Goal: Task Accomplishment & Management: Manage account settings

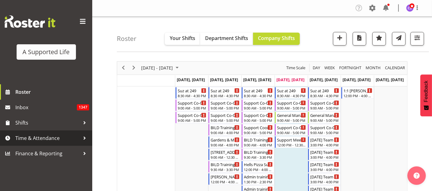
click at [28, 136] on span "Time & Attendance" at bounding box center [47, 137] width 65 height 9
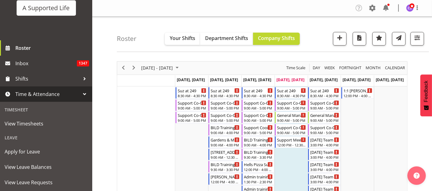
scroll to position [68, 0]
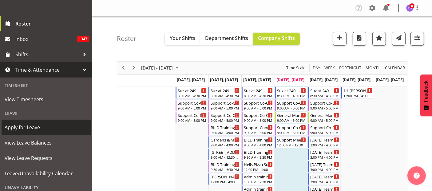
click at [41, 129] on span "Apply for Leave" at bounding box center [46, 127] width 83 height 9
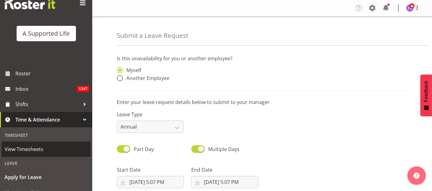
scroll to position [34, 0]
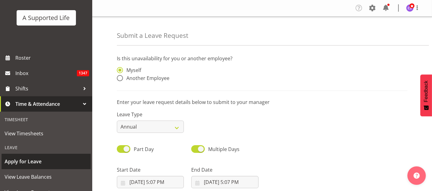
click at [36, 163] on span "Apply for Leave" at bounding box center [46, 161] width 83 height 9
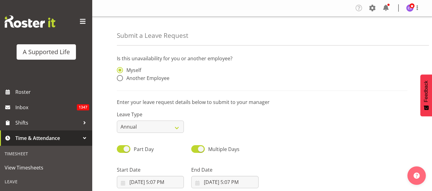
click at [119, 76] on span at bounding box center [120, 78] width 6 height 6
click at [119, 76] on input "Another Employee" at bounding box center [119, 78] width 4 height 4
radio input "true"
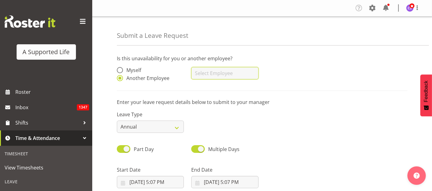
click at [211, 72] on input "text" at bounding box center [224, 73] width 67 height 12
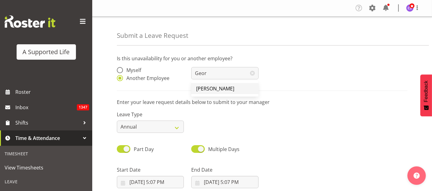
click at [214, 85] on link "[PERSON_NAME]" at bounding box center [224, 88] width 67 height 11
type input "[PERSON_NAME]"
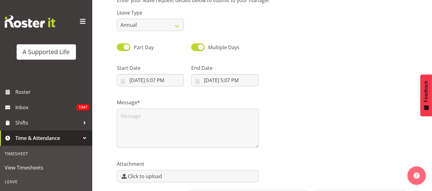
scroll to position [102, 0]
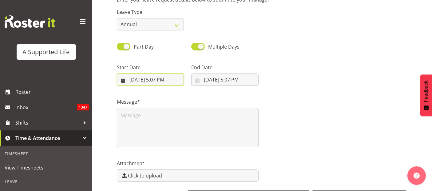
click at [168, 74] on input "9/18/2025, 5:07 PM" at bounding box center [150, 79] width 67 height 12
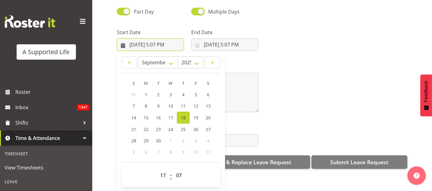
scroll to position [125, 0]
click at [166, 172] on select "00 01 02 03 04 05 06 07 08 09 10 11 12 13 14 15 16 17 18 19 20 21 22 23" at bounding box center [164, 175] width 14 height 12
click at [164, 170] on select "00 01 02 03 04 05 06 07 08 09 10 11 12 13 14 15 16 17 18 19 20 21 22 23" at bounding box center [164, 175] width 14 height 12
select select "13"
click at [157, 169] on select "00 01 02 03 04 05 06 07 08 09 10 11 12 13 14 15 16 17 18 19 20 21 22 23" at bounding box center [164, 175] width 14 height 12
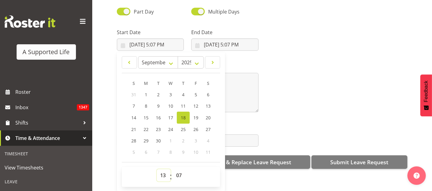
type input "9/18/2025, 1:07 PM"
click at [179, 169] on select "00 01 02 03 04 05 06 07 08 09 10 11 12 13 14 15 16 17 18 19 20 21 22 23 24 25 2…" at bounding box center [180, 175] width 14 height 12
select select "30"
click at [173, 169] on select "00 01 02 03 04 05 06 07 08 09 10 11 12 13 14 15 16 17 18 19 20 21 22 23 24 25 2…" at bounding box center [180, 175] width 14 height 12
type input "9/18/2025, 1:30 PM"
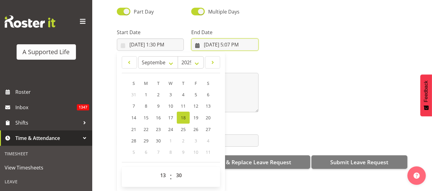
click at [243, 39] on input "9/18/2025, 5:07 PM" at bounding box center [224, 44] width 67 height 12
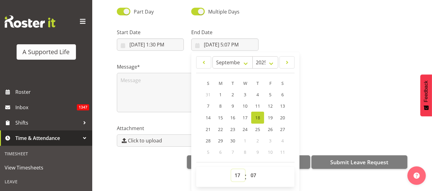
click at [231, 169] on select "00 01 02 03 04 05 06 07 08 09 10 11 12 13 14 15 16 17 18 19 20 21 22 23" at bounding box center [238, 175] width 14 height 12
select select "16"
click at [231, 169] on select "00 01 02 03 04 05 06 07 08 09 10 11 12 13 14 15 16 17 18 19 20 21 22 23" at bounding box center [238, 175] width 14 height 12
type input "9/18/2025, 4:07 PM"
click at [253, 173] on select "00 01 02 03 04 05 06 07 08 09 10 11 12 13 14 15 16 17 18 19 20 21 22 23 24 25 2…" at bounding box center [254, 175] width 14 height 12
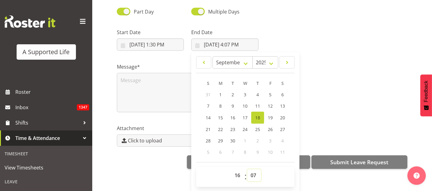
select select "30"
click at [247, 169] on select "00 01 02 03 04 05 06 07 08 09 10 11 12 13 14 15 16 17 18 19 20 21 22 23 24 25 2…" at bounding box center [254, 175] width 14 height 12
type input "9/18/2025, 4:30 PM"
click at [139, 39] on input "9/18/2025, 1:30 PM" at bounding box center [150, 44] width 67 height 12
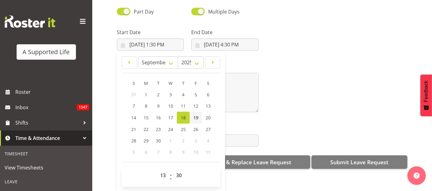
click at [193, 115] on span "19" at bounding box center [195, 118] width 5 height 6
type input "9/19/2025, 1:30 PM"
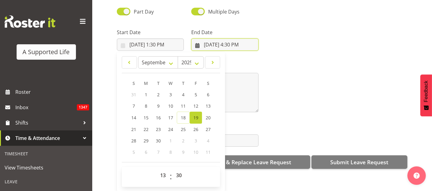
click at [222, 38] on input "9/18/2025, 4:30 PM" at bounding box center [224, 44] width 67 height 12
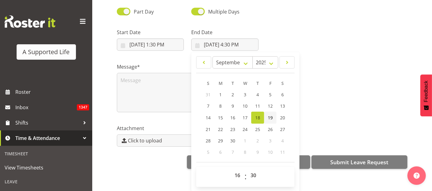
click at [269, 115] on span "19" at bounding box center [270, 118] width 5 height 6
type input "9/19/2025, 4:30 PM"
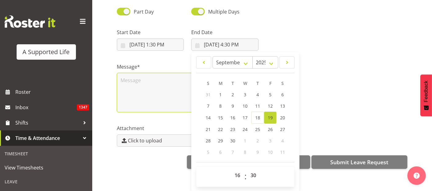
click at [136, 85] on textarea at bounding box center [188, 92] width 142 height 39
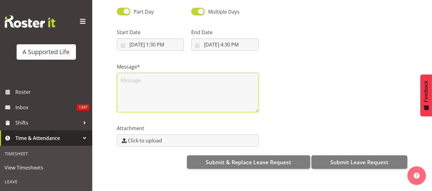
scroll to position [0, 0]
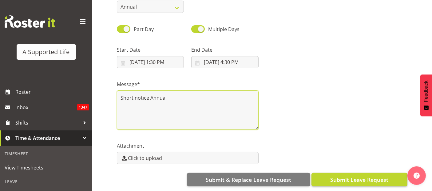
type textarea "Short notice Annual"
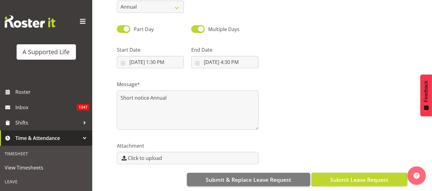
click at [369, 175] on span "Submit Leave Request" at bounding box center [359, 179] width 58 height 8
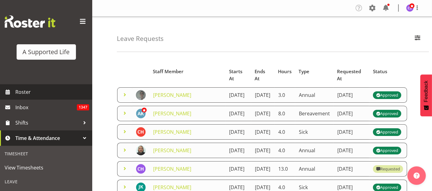
click at [24, 93] on span "Roster" at bounding box center [52, 91] width 74 height 9
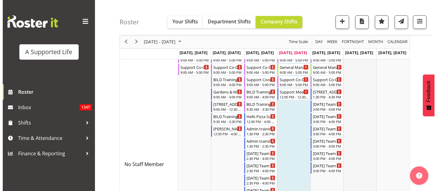
scroll to position [68, 0]
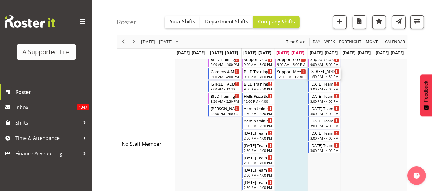
click at [331, 72] on div "[STREET_ADDRESS][PERSON_NAME]" at bounding box center [324, 71] width 29 height 6
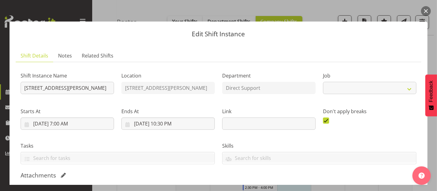
select select "4112"
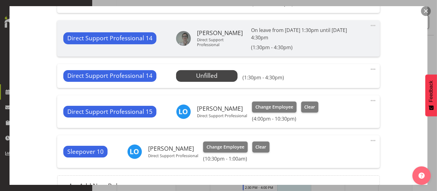
scroll to position [307, 0]
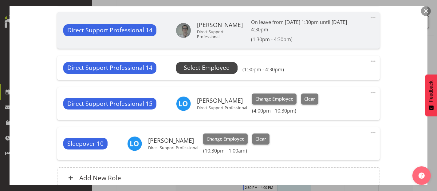
click at [215, 69] on span "Select Employee" at bounding box center [207, 67] width 46 height 9
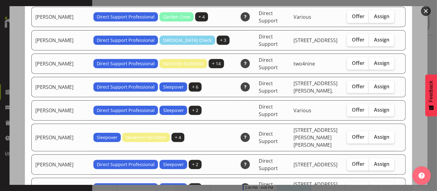
scroll to position [546, 0]
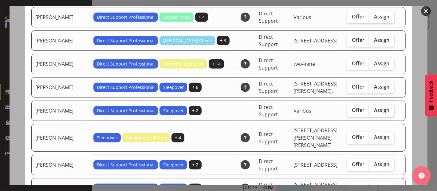
click at [383, 107] on span "Assign" at bounding box center [381, 110] width 15 height 6
click at [373, 108] on input "Assign" at bounding box center [371, 110] width 4 height 4
checkbox input "true"
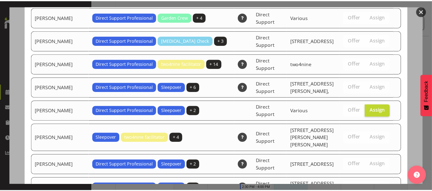
scroll to position [1383, 0]
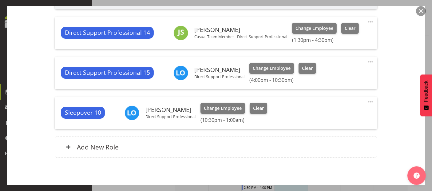
scroll to position [373, 0]
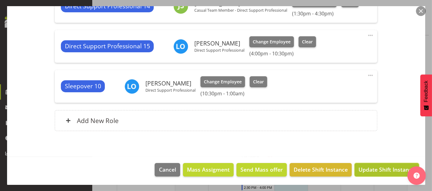
click at [373, 168] on span "Update Shift Instance" at bounding box center [386, 169] width 56 height 8
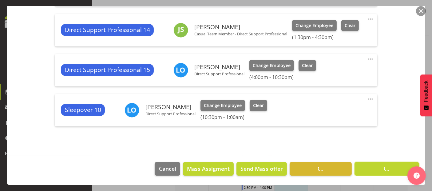
scroll to position [349, 0]
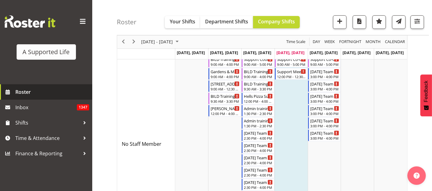
click at [18, 92] on span "Roster" at bounding box center [52, 91] width 74 height 9
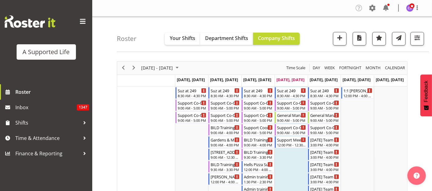
scroll to position [136, 0]
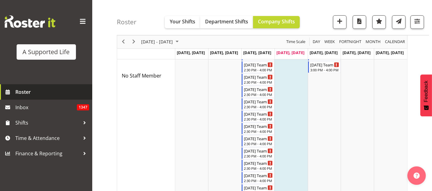
click at [27, 94] on span "Roster" at bounding box center [52, 91] width 74 height 9
